Goal: Task Accomplishment & Management: Use online tool/utility

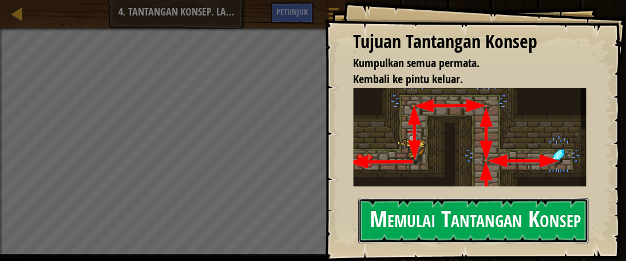
click at [409, 214] on button "Memulai Tantangan Konsep" at bounding box center [473, 220] width 230 height 45
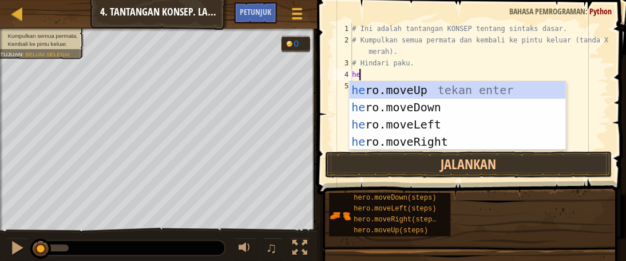
type textarea "hero"
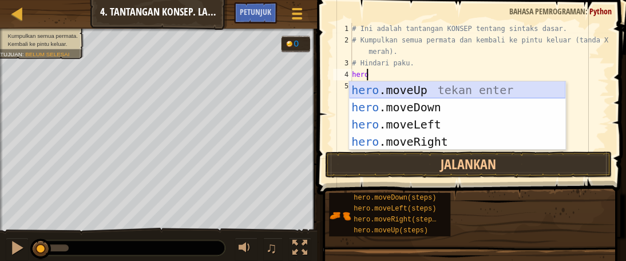
click at [404, 87] on div "hero .moveUp tekan enter hero .moveDown tekan enter hero .moveLeft tekan enter …" at bounding box center [457, 132] width 216 height 103
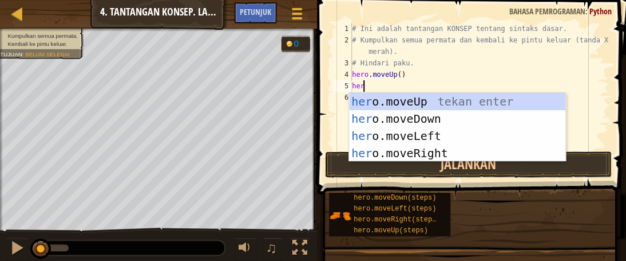
type textarea "hero"
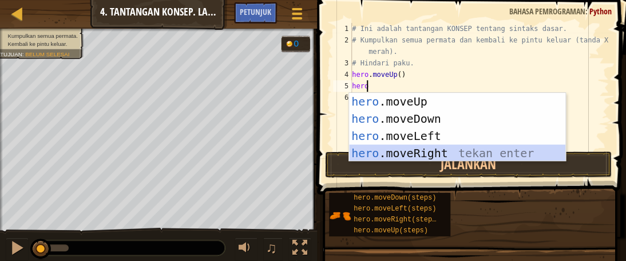
click at [407, 157] on div "hero .moveUp tekan enter hero .moveDown tekan enter hero .moveLeft tekan enter …" at bounding box center [457, 144] width 216 height 103
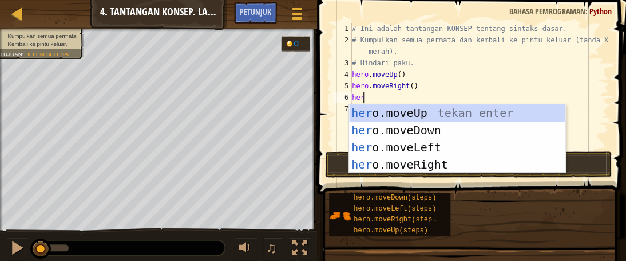
type textarea "hero"
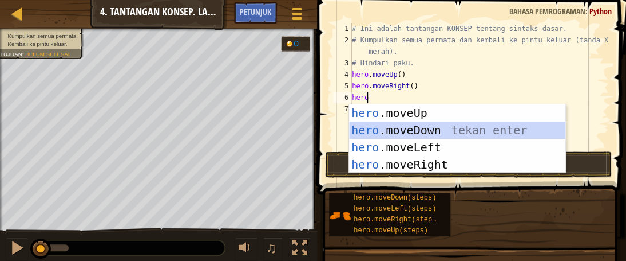
click at [400, 131] on div "hero .moveUp tekan enter hero .moveDown tekan enter hero .moveLeft tekan enter …" at bounding box center [457, 155] width 216 height 103
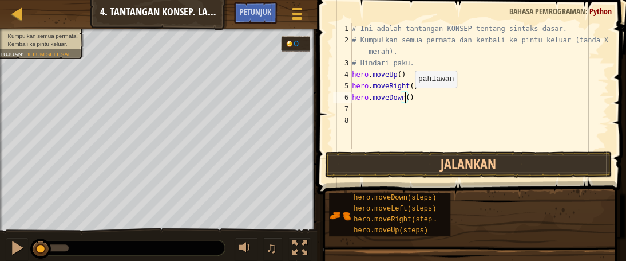
click at [405, 98] on div "# Ini adalah tantangan KONSEP tentang sintaks dasar. # Kumpulkan semua permata …" at bounding box center [479, 97] width 259 height 149
type textarea "hero.moveDown(2)"
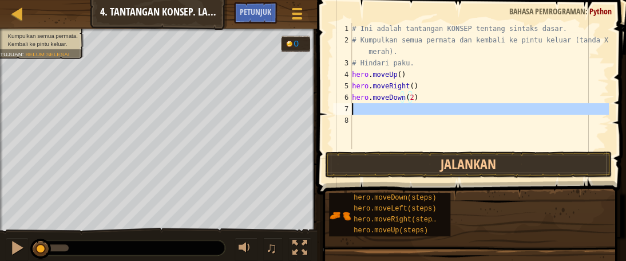
click at [350, 107] on div "7" at bounding box center [342, 108] width 19 height 11
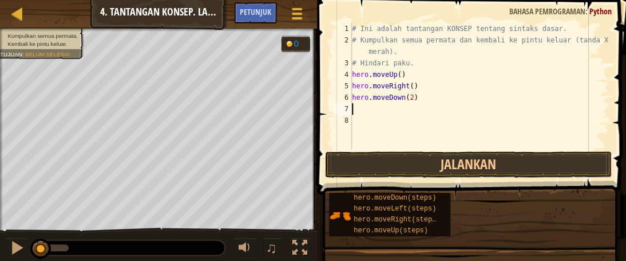
scroll to position [5, 0]
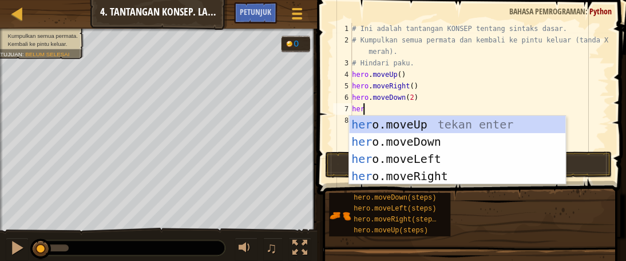
type textarea "hero"
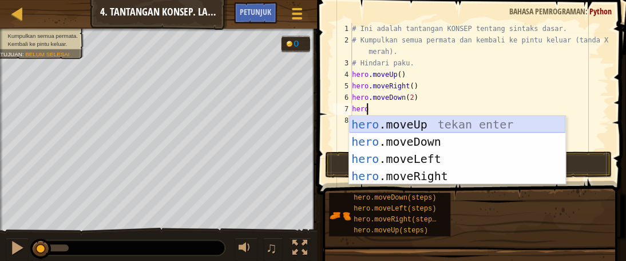
click at [413, 128] on div "hero .moveUp tekan enter hero .moveDown tekan enter hero .moveLeft tekan enter …" at bounding box center [457, 167] width 216 height 103
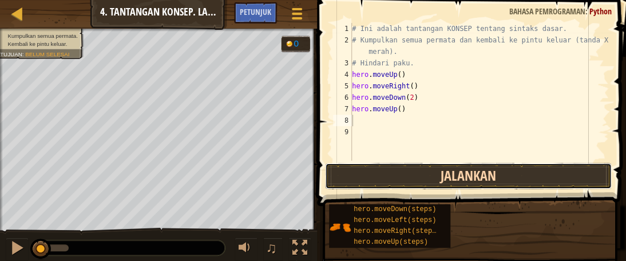
click at [402, 173] on button "Jalankan" at bounding box center [468, 176] width 287 height 26
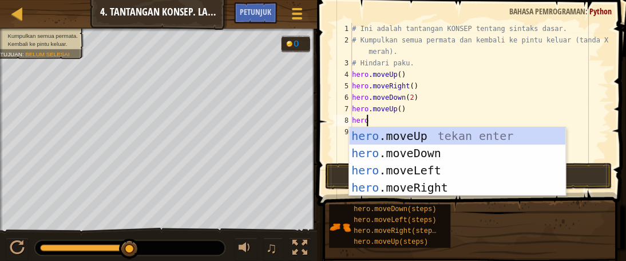
scroll to position [5, 1]
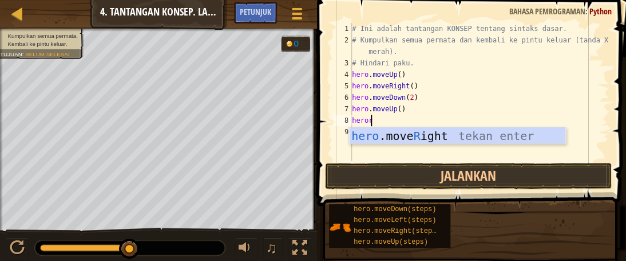
type textarea "herori"
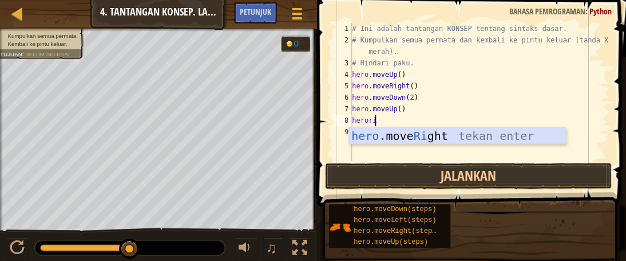
click at [405, 137] on div "hero .move Ri ght tekan enter" at bounding box center [457, 153] width 216 height 52
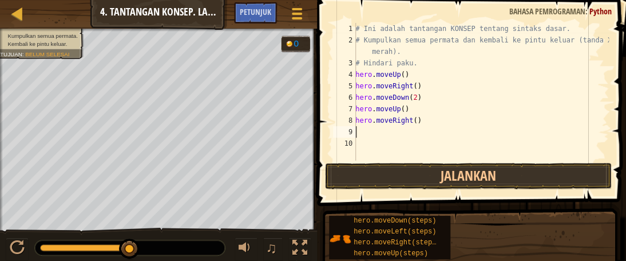
scroll to position [5, 0]
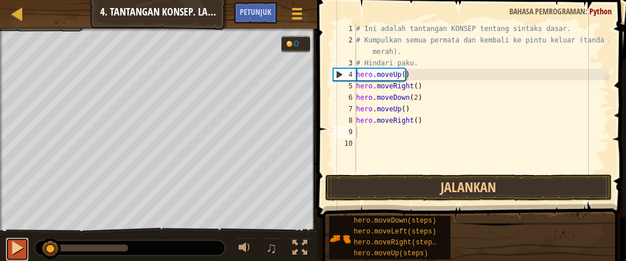
click at [18, 247] on div at bounding box center [17, 247] width 15 height 15
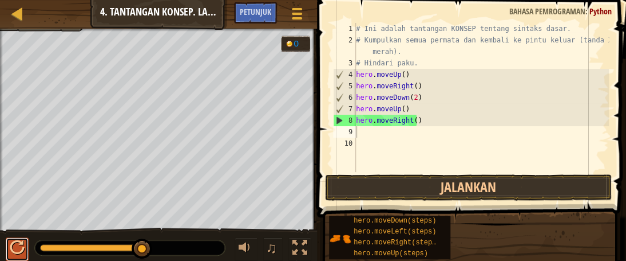
click at [17, 250] on div at bounding box center [17, 247] width 15 height 15
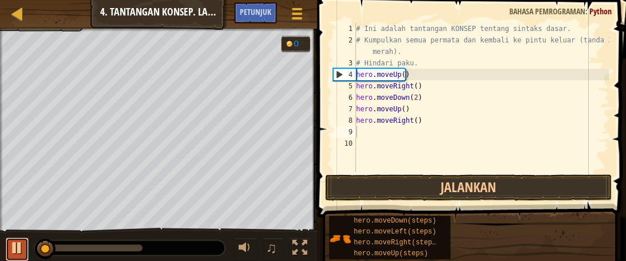
click at [17, 250] on div at bounding box center [17, 247] width 15 height 15
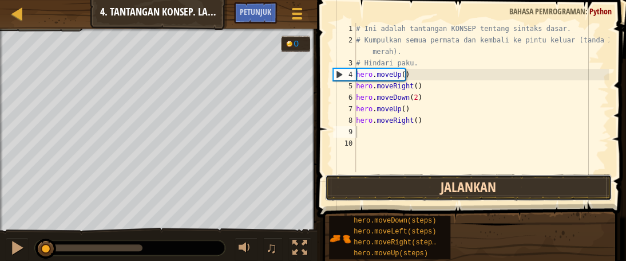
click at [405, 179] on button "Jalankan" at bounding box center [468, 187] width 287 height 26
